Goal: Book appointment/travel/reservation

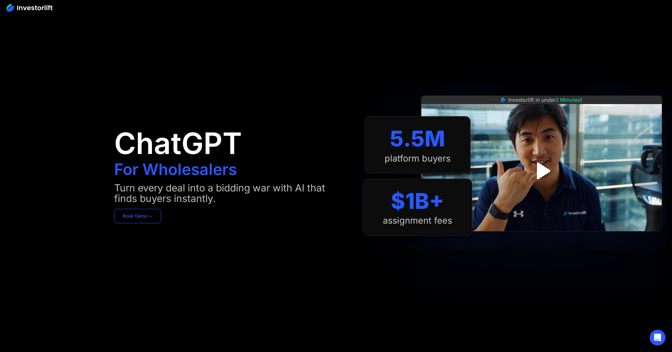
click at [141, 212] on link "Book Demo ➢" at bounding box center [137, 216] width 47 height 14
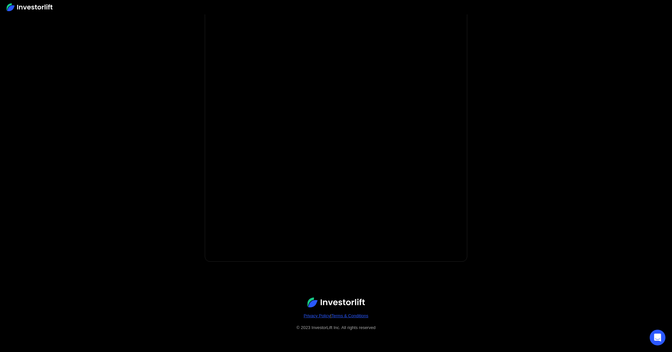
scroll to position [41, 0]
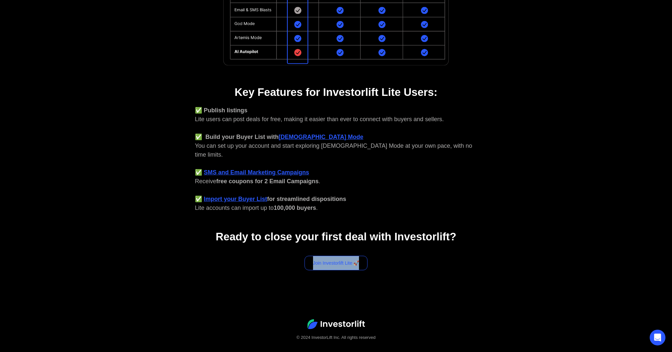
scroll to position [193, 0]
click at [332, 258] on link "Join Investorlift Lite 🚀" at bounding box center [336, 262] width 63 height 14
